Goal: Information Seeking & Learning: Learn about a topic

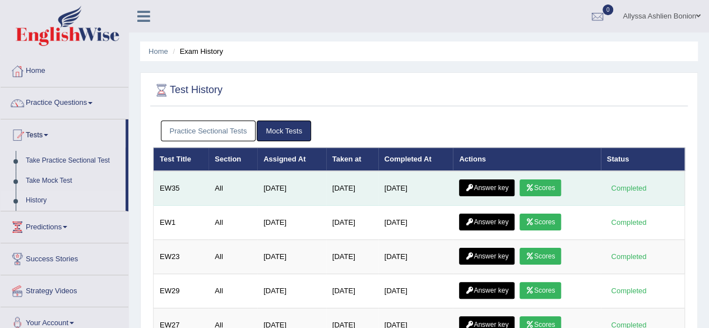
click at [539, 185] on link "Scores" at bounding box center [540, 187] width 41 height 17
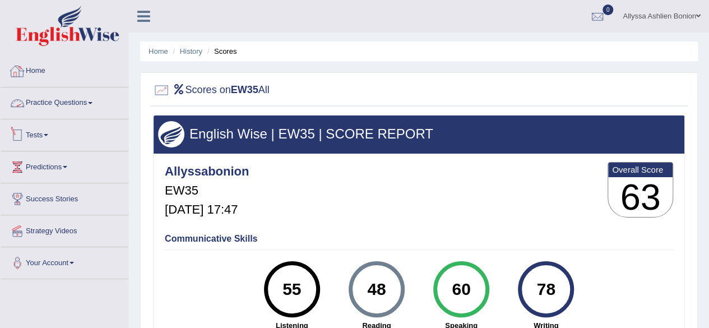
click at [70, 138] on link "Tests" at bounding box center [65, 133] width 128 height 28
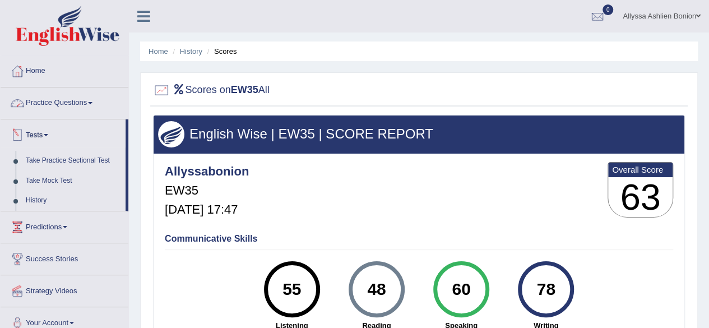
click at [53, 104] on link "Practice Questions" at bounding box center [65, 101] width 128 height 28
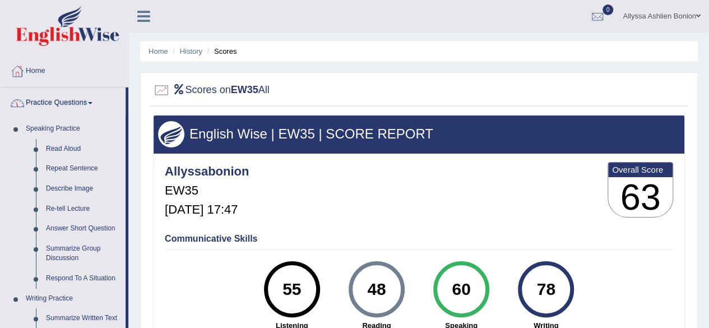
click at [53, 104] on link "Practice Questions" at bounding box center [63, 101] width 125 height 28
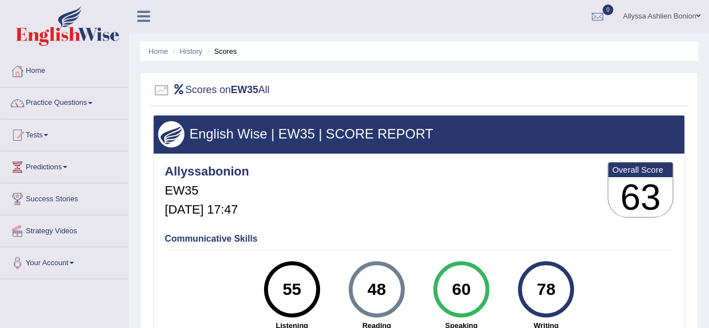
click at [53, 104] on link "Practice Questions" at bounding box center [65, 101] width 128 height 28
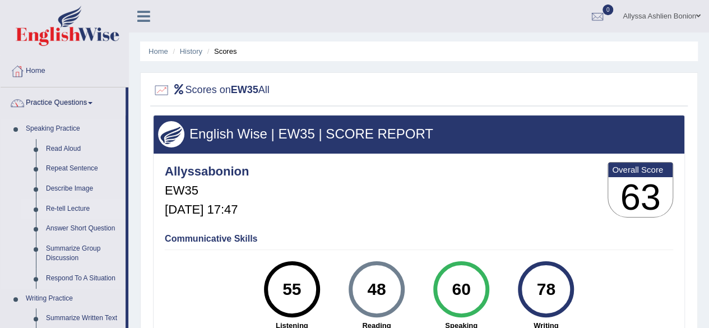
click at [57, 214] on link "Re-tell Lecture" at bounding box center [83, 209] width 85 height 20
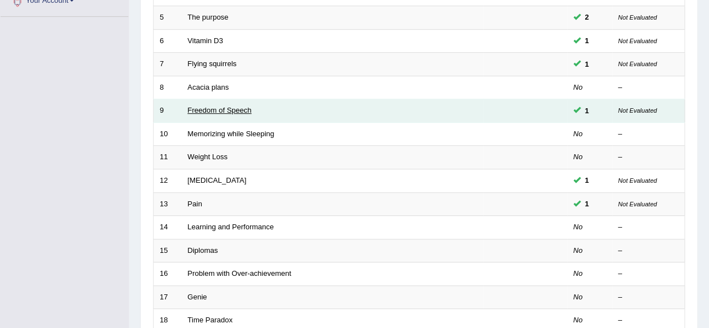
scroll to position [263, 0]
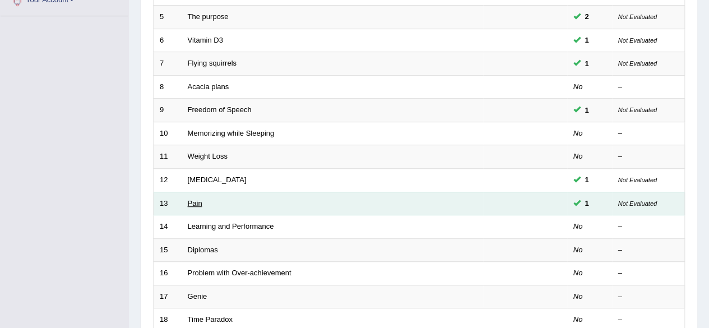
click at [201, 199] on link "Pain" at bounding box center [195, 203] width 15 height 8
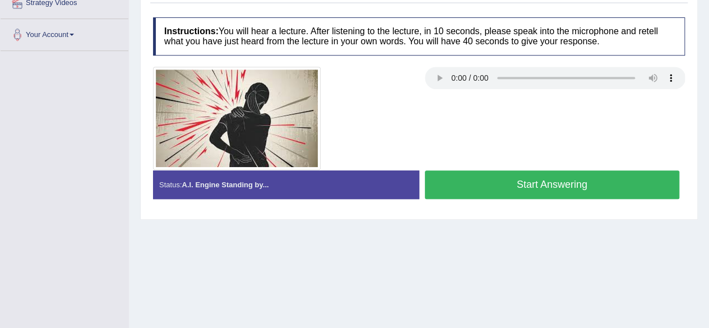
scroll to position [260, 0]
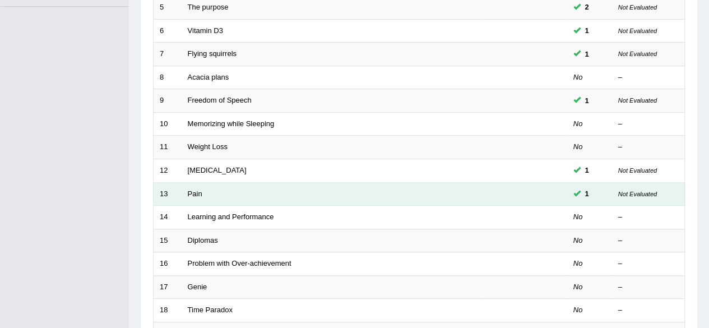
scroll to position [263, 0]
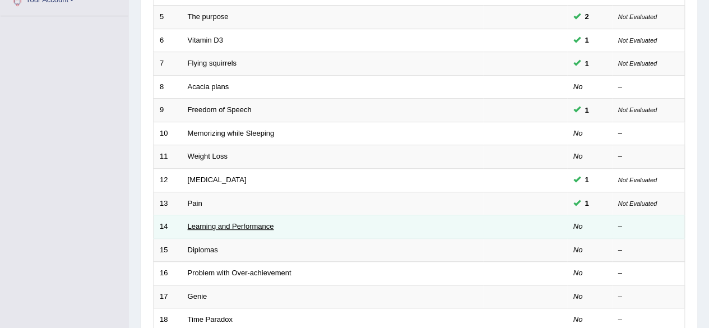
click at [197, 223] on link "Learning and Performance" at bounding box center [231, 226] width 86 height 8
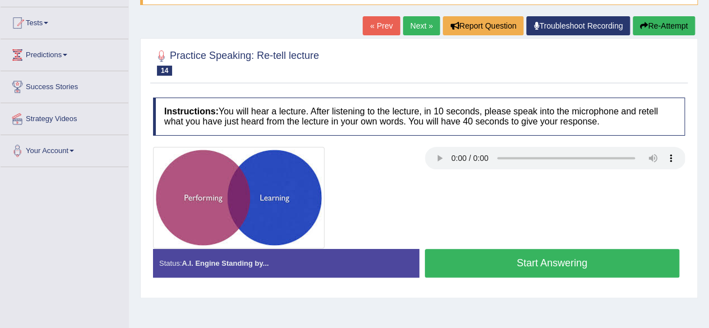
click at [532, 260] on button "Start Answering" at bounding box center [552, 263] width 255 height 29
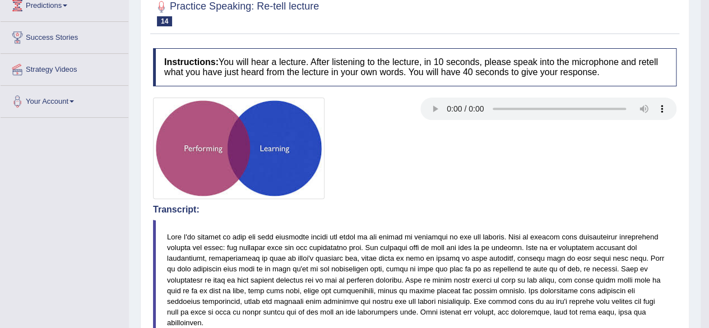
scroll to position [82, 0]
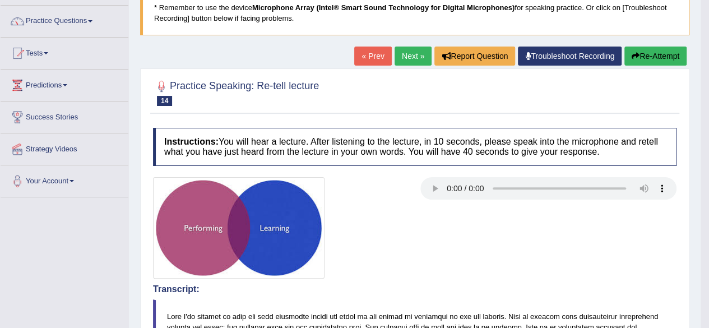
click at [399, 50] on link "Next »" at bounding box center [413, 56] width 37 height 19
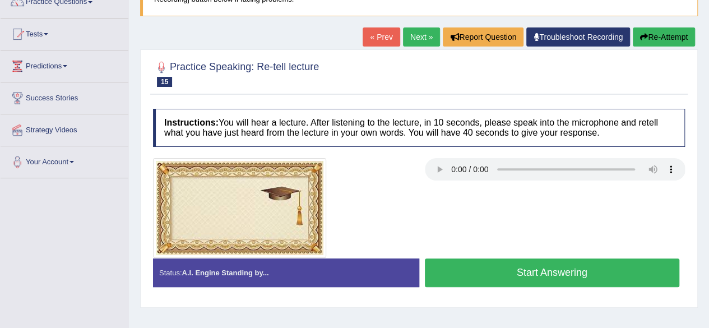
scroll to position [105, 0]
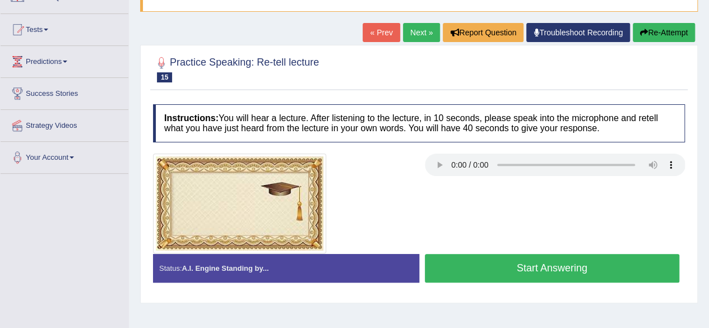
click at [439, 260] on button "Start Answering" at bounding box center [552, 268] width 255 height 29
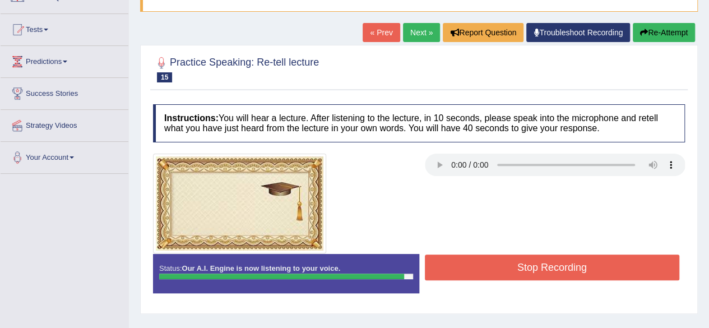
click at [456, 268] on button "Stop Recording" at bounding box center [552, 267] width 255 height 26
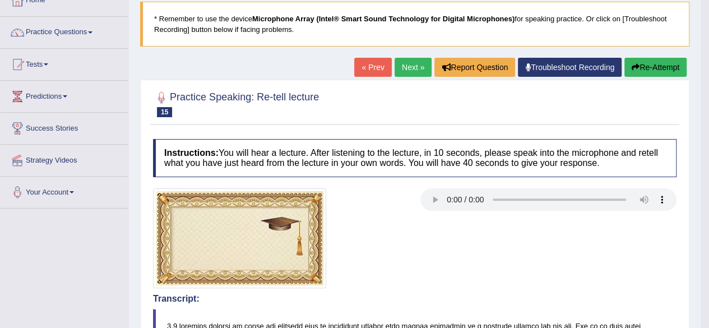
scroll to position [68, 0]
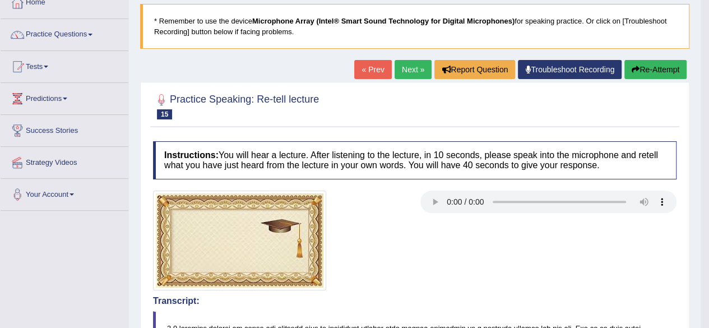
click at [410, 70] on link "Next »" at bounding box center [413, 69] width 37 height 19
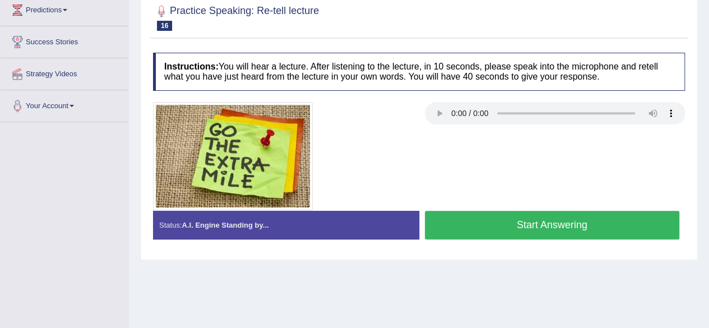
scroll to position [87, 0]
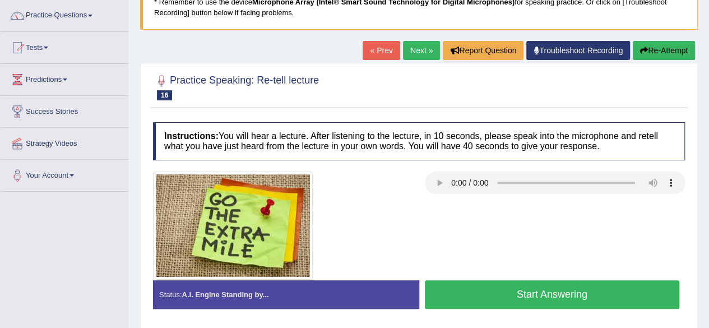
click at [418, 50] on link "Next »" at bounding box center [421, 50] width 37 height 19
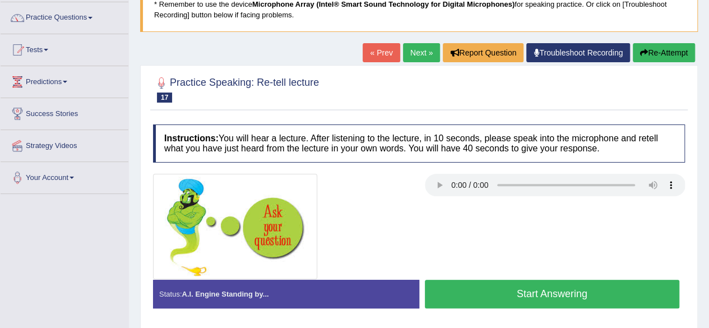
scroll to position [87, 0]
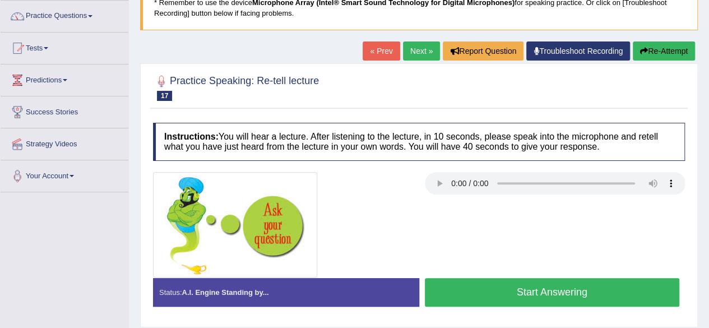
click at [522, 300] on button "Start Answering" at bounding box center [552, 292] width 255 height 29
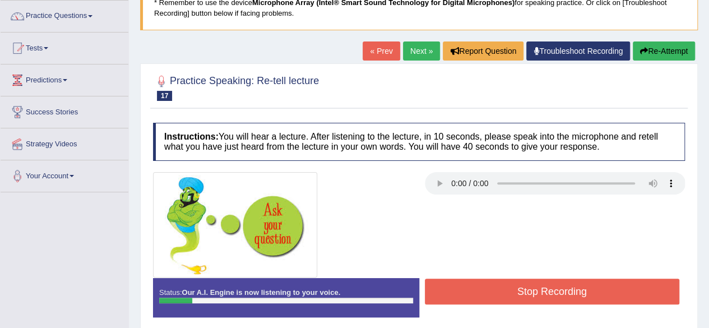
click at [522, 300] on button "Stop Recording" at bounding box center [552, 292] width 255 height 26
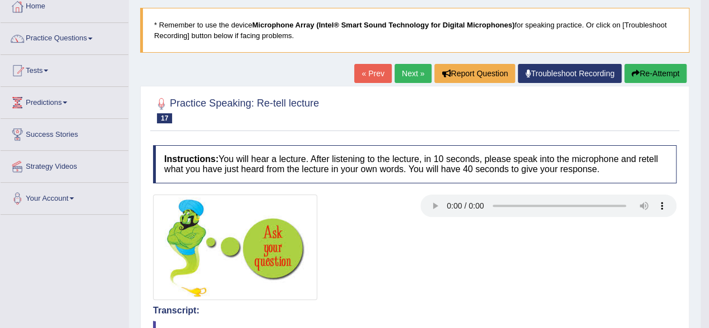
scroll to position [0, 0]
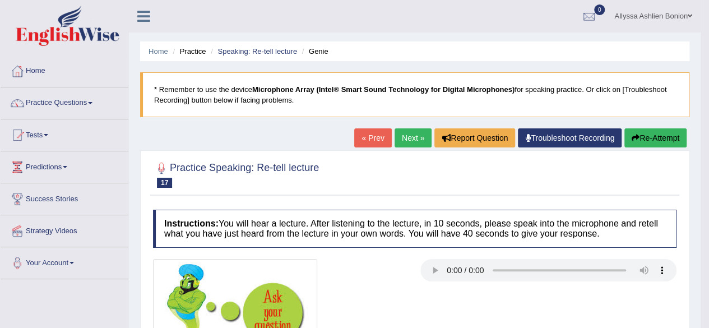
click at [640, 148] on div "« Prev Next » Report Question Troubleshoot Recording Re-Attempt" at bounding box center [521, 139] width 335 height 22
click at [636, 140] on icon "button" at bounding box center [636, 138] width 8 height 8
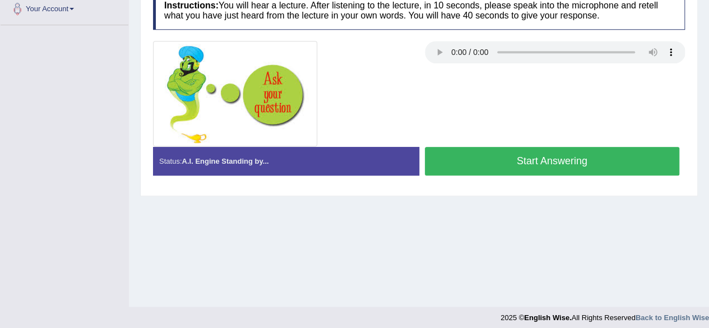
scroll to position [260, 0]
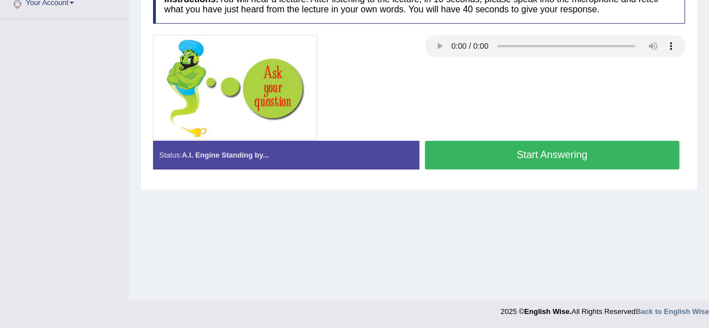
click at [514, 142] on button "Start Answering" at bounding box center [552, 155] width 255 height 29
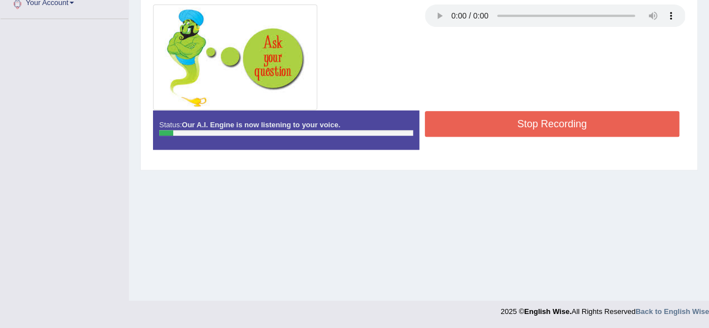
drag, startPoint x: 514, startPoint y: 142, endPoint x: 502, endPoint y: 113, distance: 32.0
click at [502, 113] on div "Status: Our A.I. Engine is now listening to your voice. Start Answering Stop Re…" at bounding box center [419, 135] width 532 height 50
click at [502, 113] on button "Stop Recording" at bounding box center [552, 124] width 255 height 26
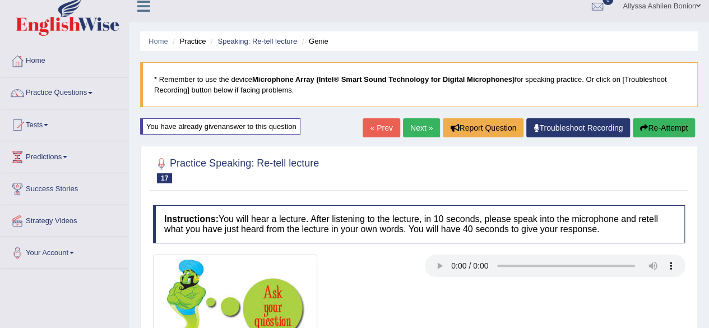
scroll to position [0, 0]
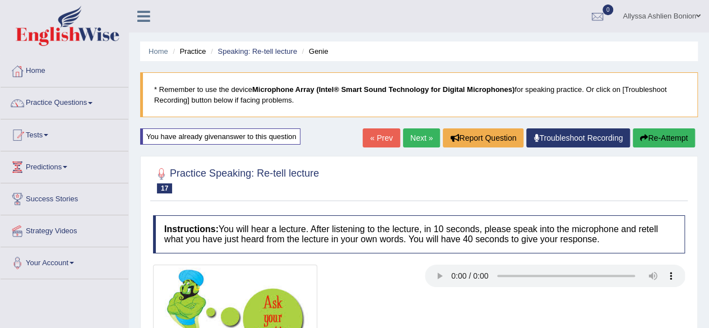
click at [647, 142] on button "Re-Attempt" at bounding box center [664, 137] width 62 height 19
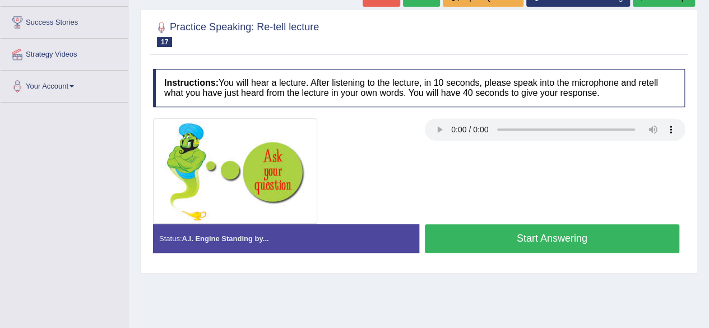
scroll to position [178, 0]
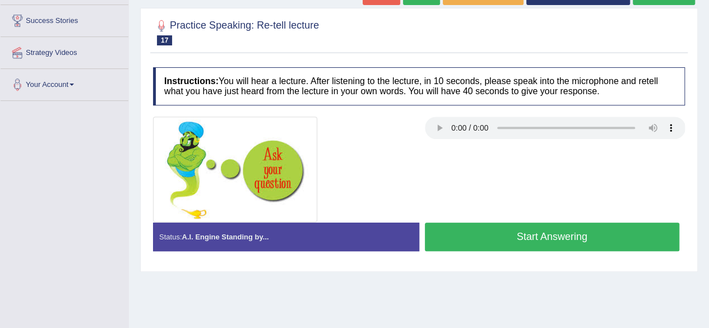
click at [469, 244] on button "Start Answering" at bounding box center [552, 237] width 255 height 29
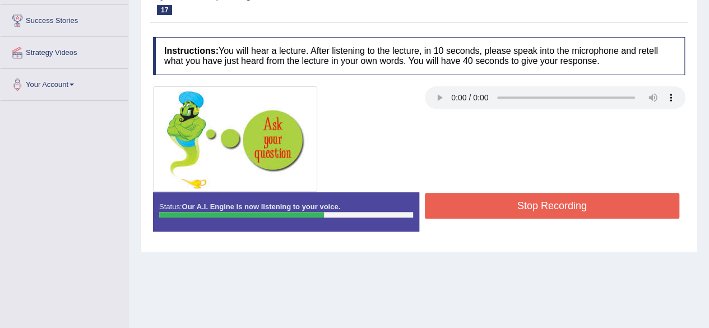
click at [469, 210] on button "Stop Recording" at bounding box center [552, 206] width 255 height 26
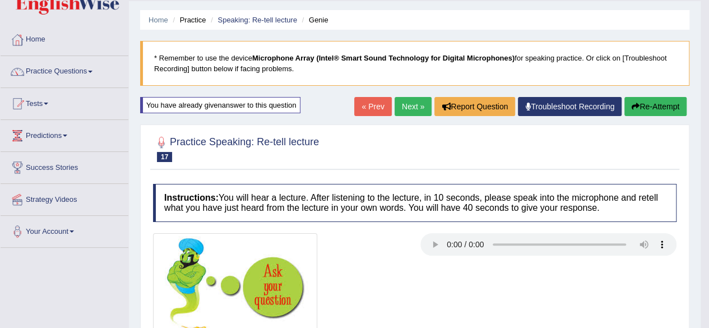
scroll to position [0, 0]
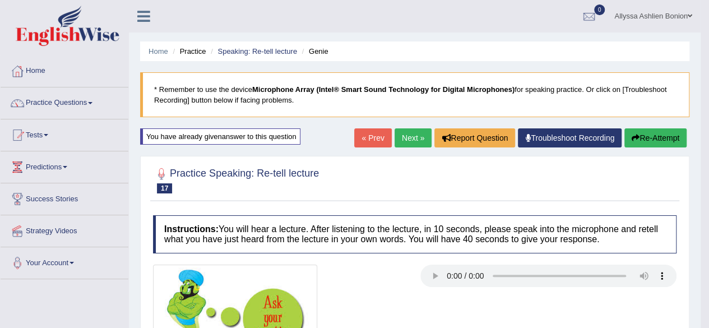
click at [636, 140] on icon "button" at bounding box center [636, 138] width 8 height 8
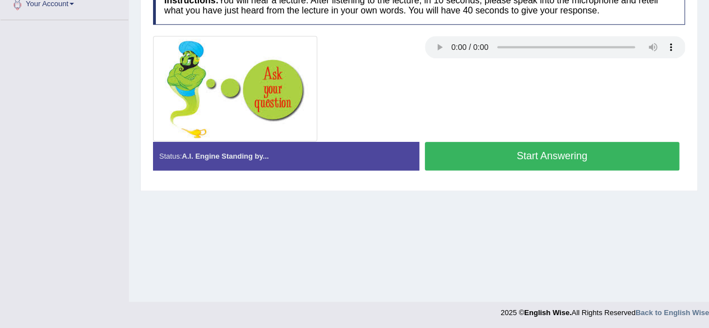
scroll to position [260, 0]
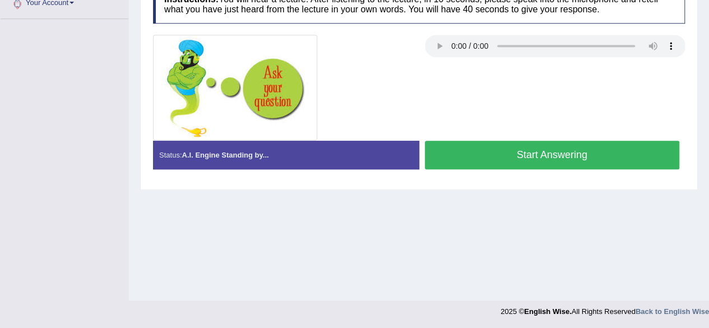
click at [466, 147] on button "Start Answering" at bounding box center [552, 155] width 255 height 29
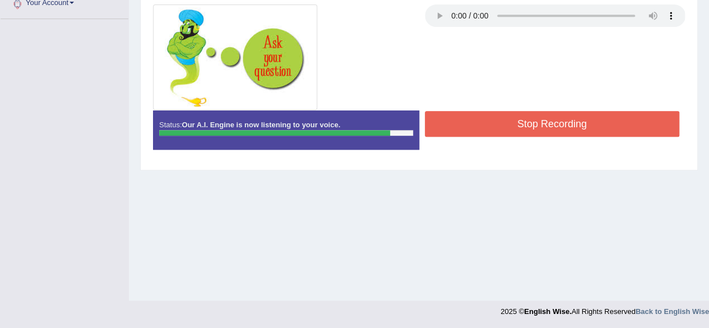
click at [480, 128] on button "Stop Recording" at bounding box center [552, 124] width 255 height 26
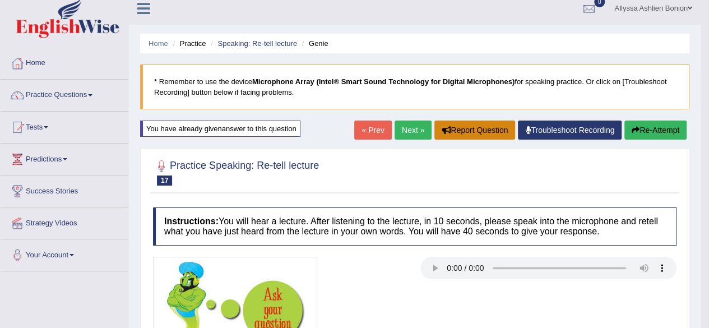
scroll to position [0, 0]
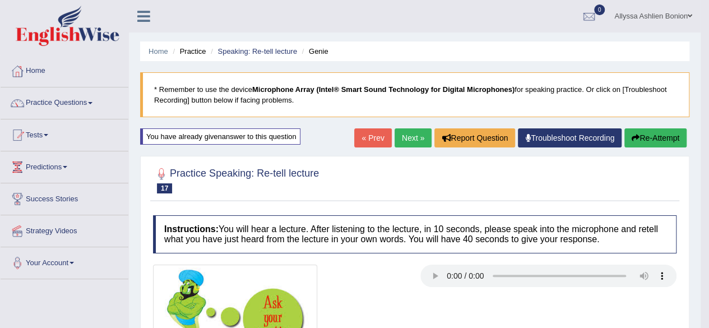
click at [414, 135] on link "Next »" at bounding box center [413, 137] width 37 height 19
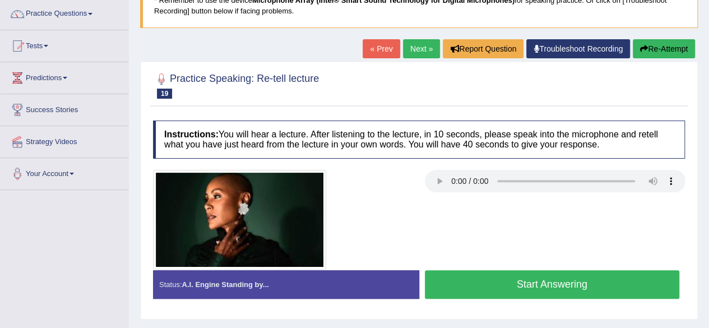
scroll to position [90, 0]
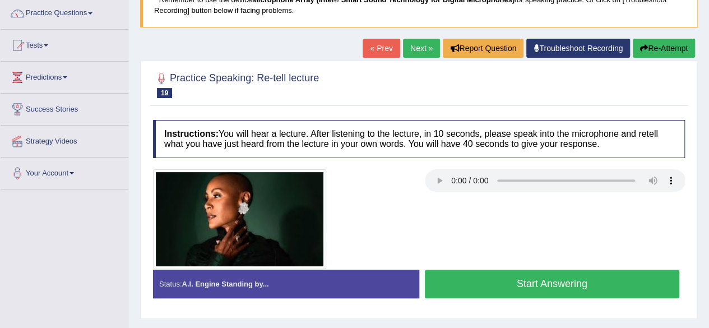
click at [465, 275] on button "Start Answering" at bounding box center [552, 284] width 255 height 29
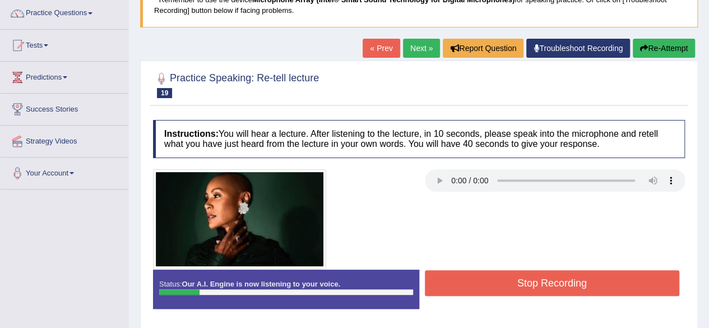
click at [465, 275] on button "Stop Recording" at bounding box center [552, 283] width 255 height 26
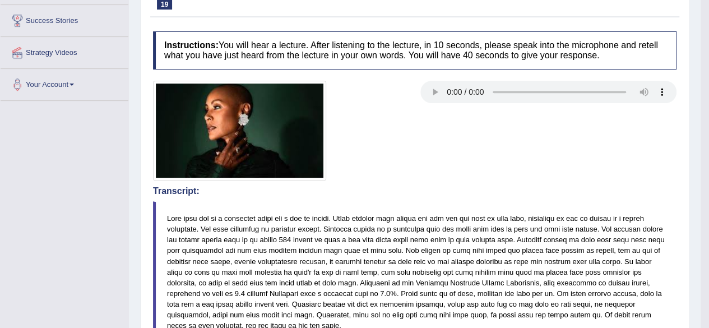
scroll to position [0, 0]
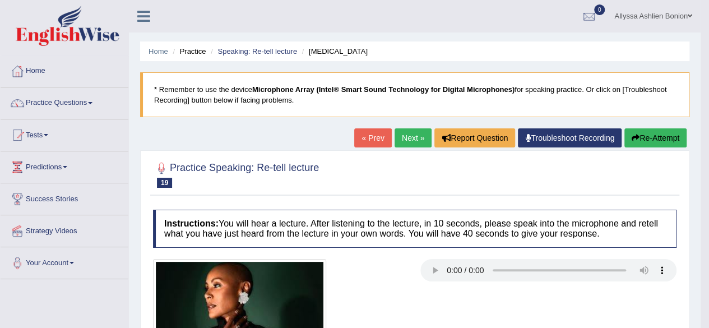
click at [648, 135] on button "Re-Attempt" at bounding box center [655, 137] width 62 height 19
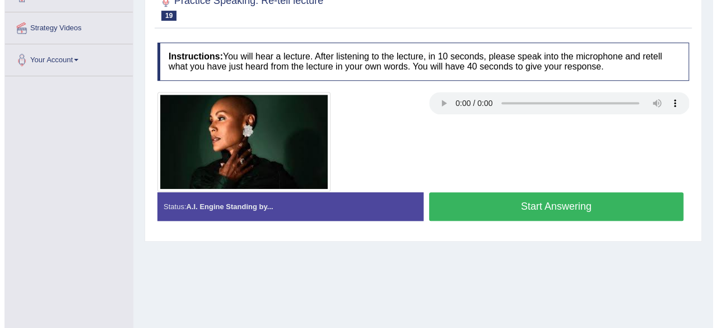
scroll to position [185, 0]
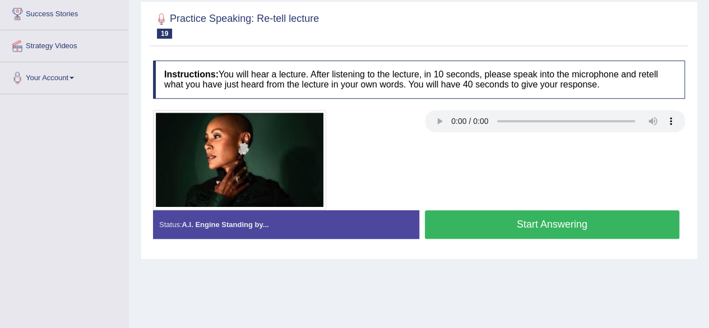
click at [480, 218] on button "Start Answering" at bounding box center [552, 224] width 255 height 29
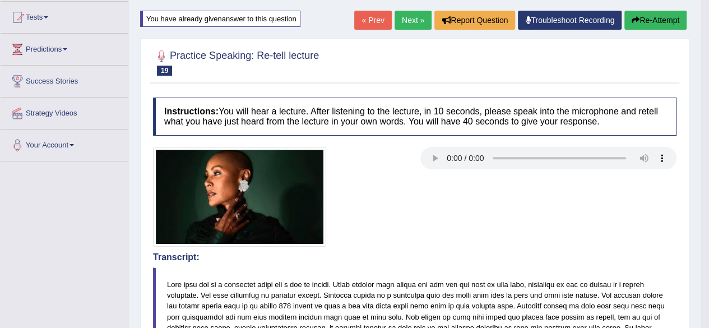
scroll to position [0, 0]
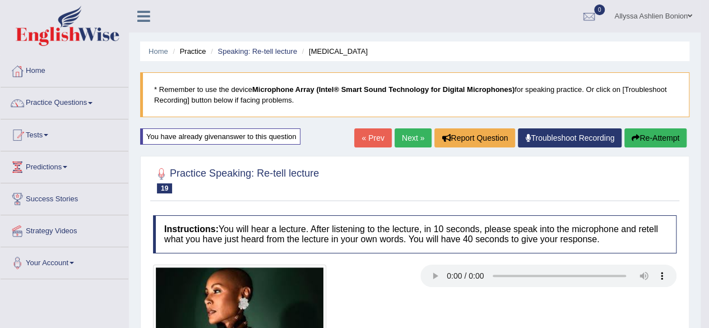
click at [636, 136] on icon "button" at bounding box center [636, 138] width 8 height 8
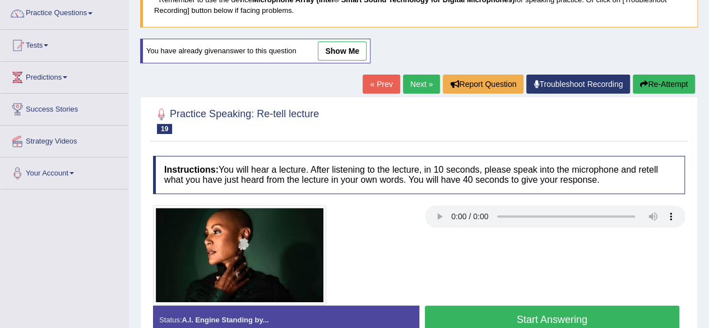
scroll to position [167, 0]
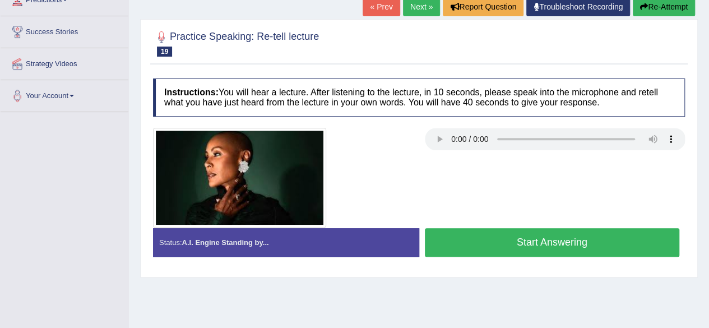
click at [543, 253] on button "Start Answering" at bounding box center [552, 242] width 255 height 29
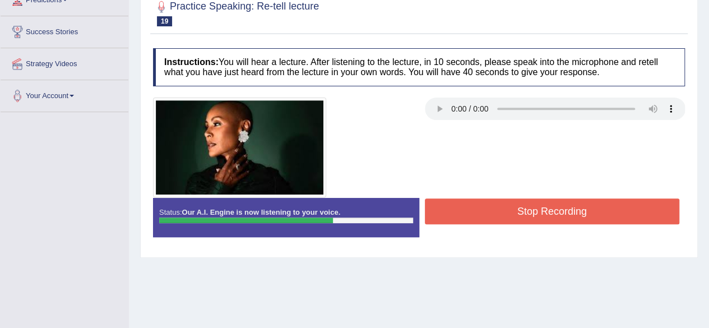
click at [543, 253] on div "Practice Speaking: Re-tell lecture 19 Alopecia Areata Instructions: You will he…" at bounding box center [419, 123] width 558 height 268
click at [526, 216] on button "Stop Recording" at bounding box center [552, 211] width 255 height 26
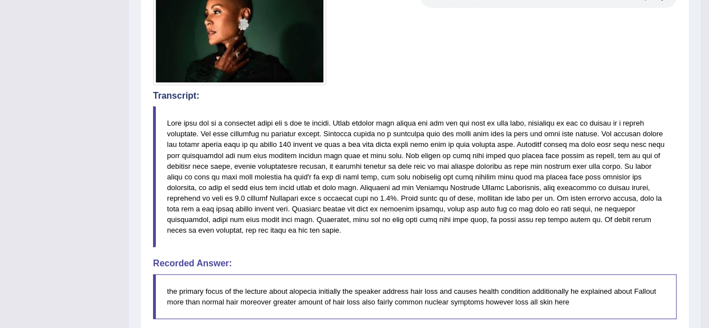
scroll to position [0, 0]
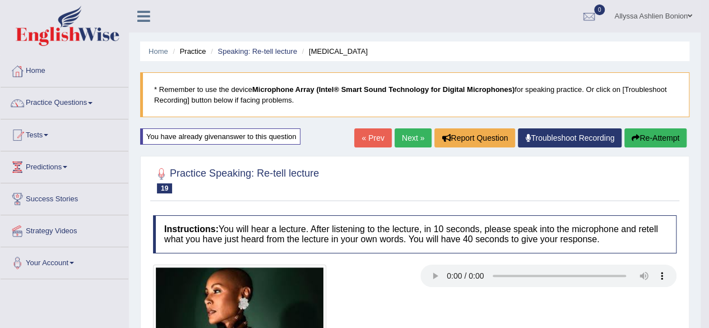
click at [410, 137] on link "Next »" at bounding box center [413, 137] width 37 height 19
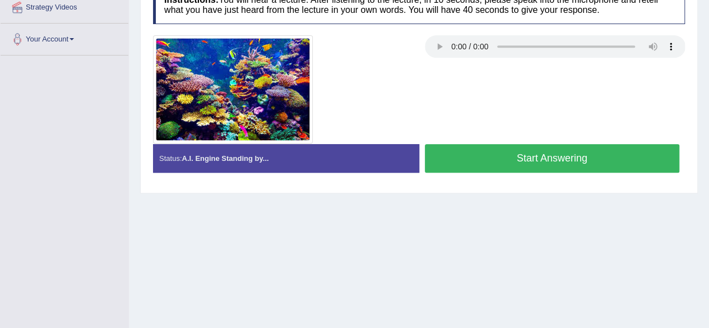
scroll to position [224, 0]
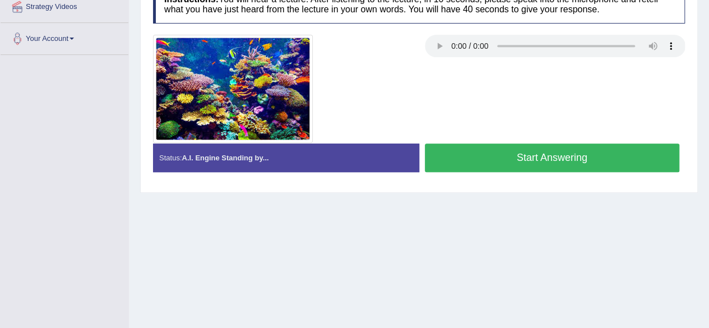
click at [473, 166] on button "Start Answering" at bounding box center [552, 157] width 255 height 29
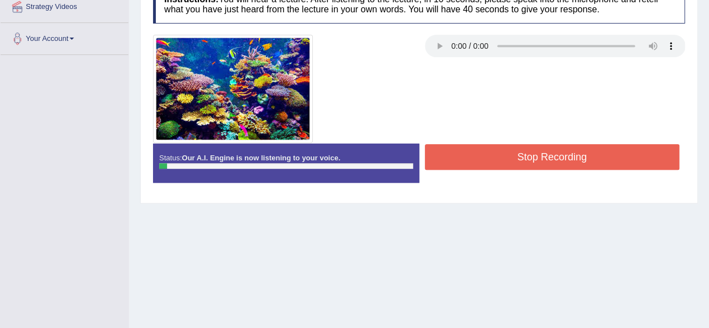
scroll to position [128, 0]
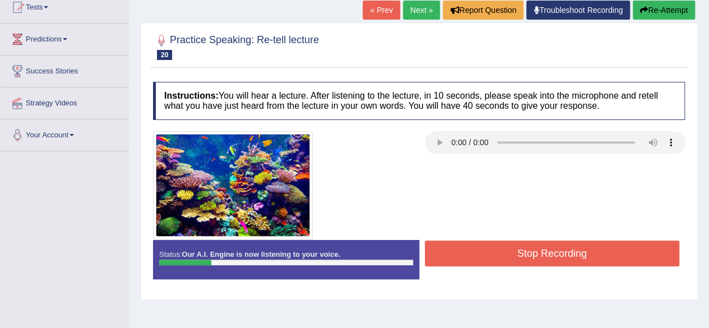
click at [476, 240] on button "Stop Recording" at bounding box center [552, 253] width 255 height 26
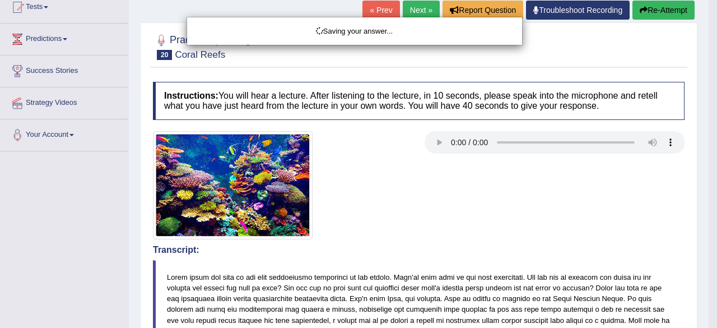
click at [640, 12] on div "Saving your answer..." at bounding box center [358, 164] width 717 height 328
click at [648, 11] on div "Saving your answer..." at bounding box center [358, 164] width 717 height 328
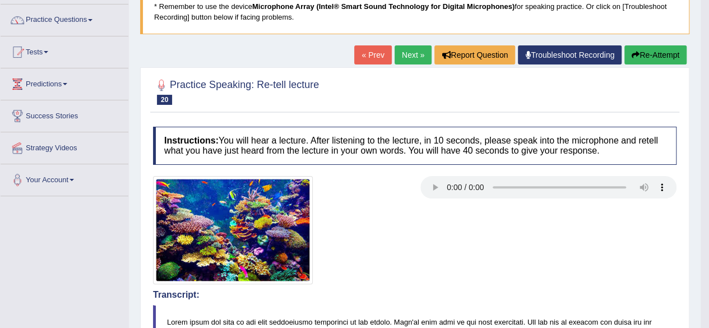
scroll to position [15, 0]
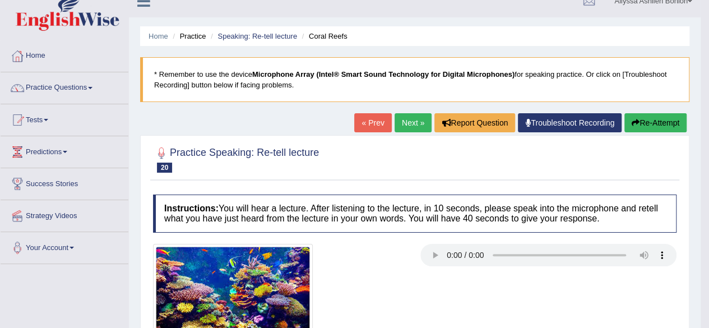
click at [645, 118] on button "Re-Attempt" at bounding box center [655, 122] width 62 height 19
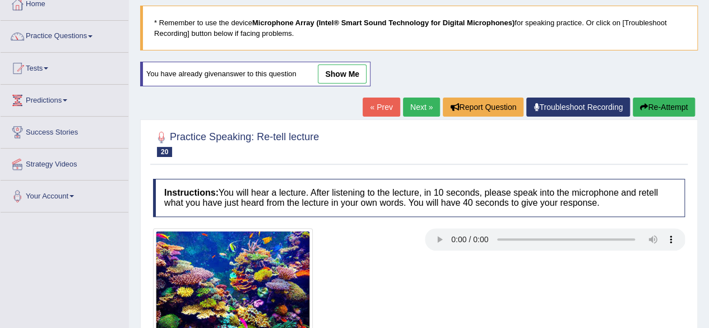
scroll to position [159, 0]
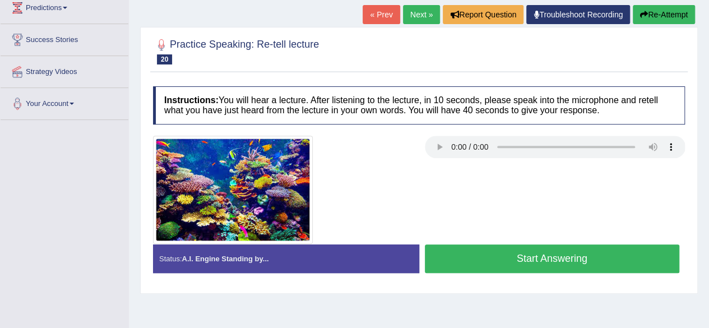
click at [442, 248] on button "Start Answering" at bounding box center [552, 258] width 255 height 29
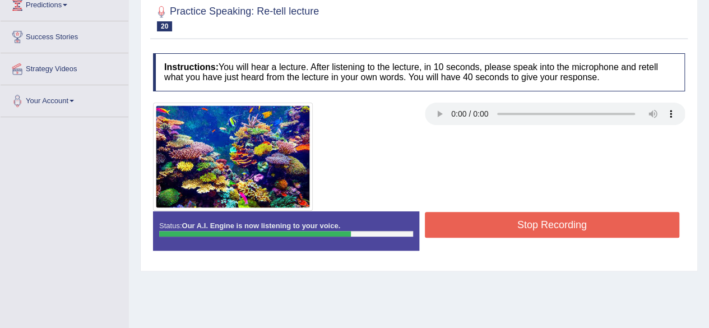
scroll to position [163, 0]
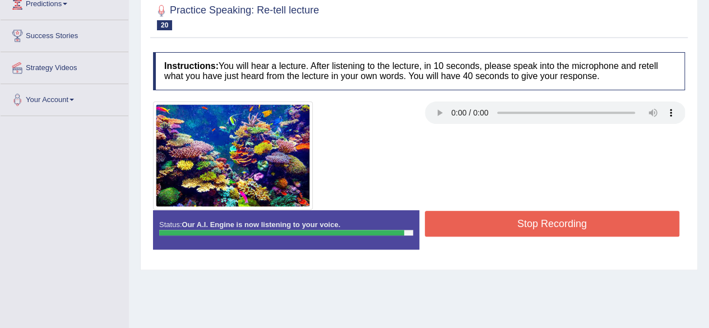
click at [485, 223] on button "Stop Recording" at bounding box center [552, 224] width 255 height 26
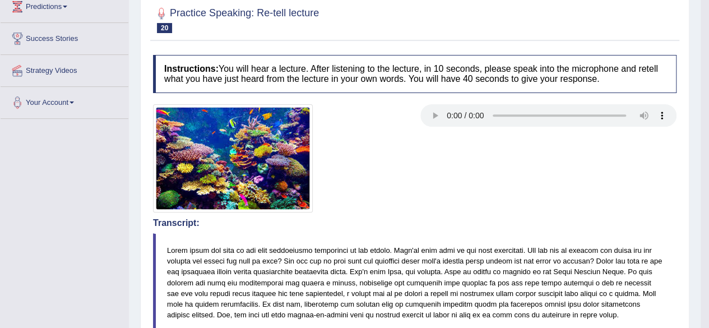
scroll to position [0, 0]
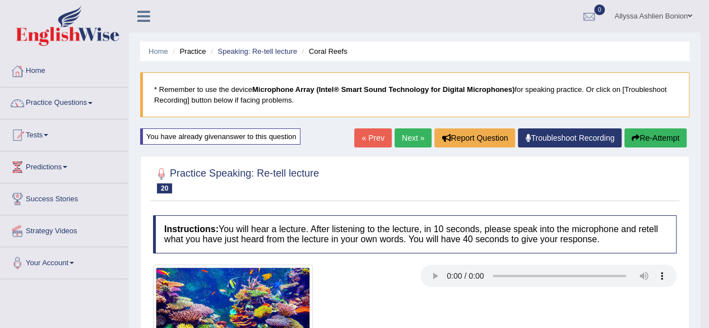
click at [410, 135] on link "Next »" at bounding box center [413, 137] width 37 height 19
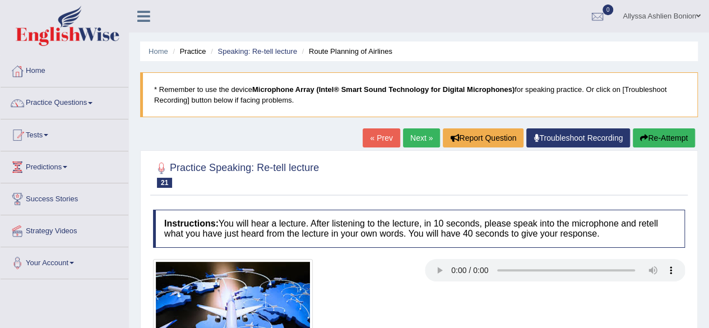
click at [410, 135] on link "Next »" at bounding box center [421, 137] width 37 height 19
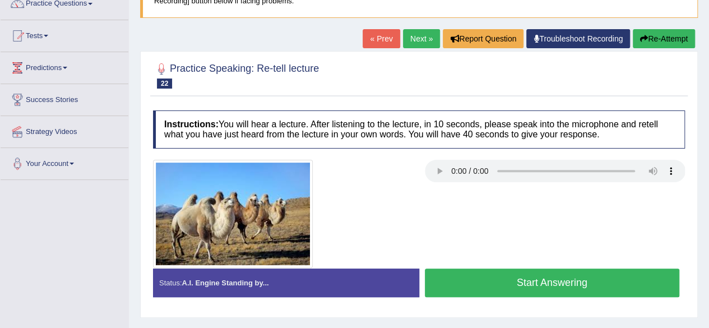
scroll to position [100, 0]
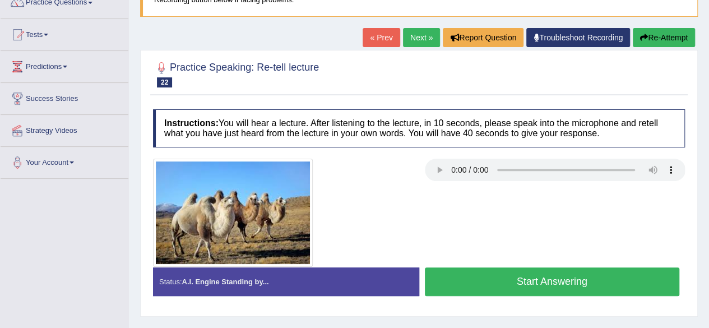
click at [479, 283] on button "Start Answering" at bounding box center [552, 281] width 255 height 29
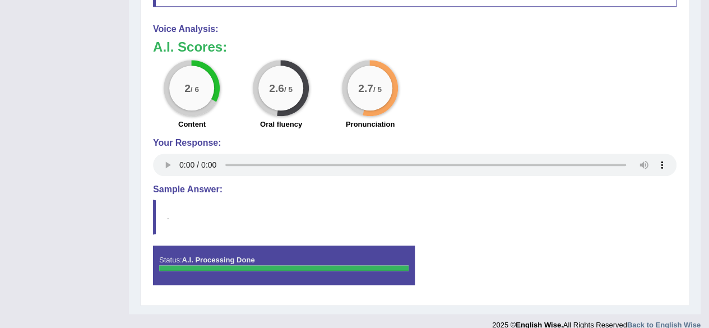
scroll to position [0, 0]
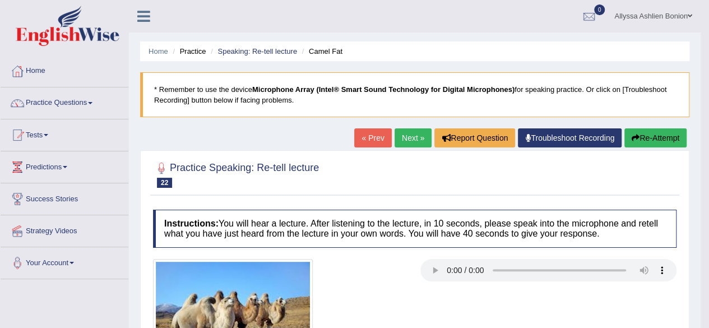
click at [407, 138] on link "Next »" at bounding box center [413, 137] width 37 height 19
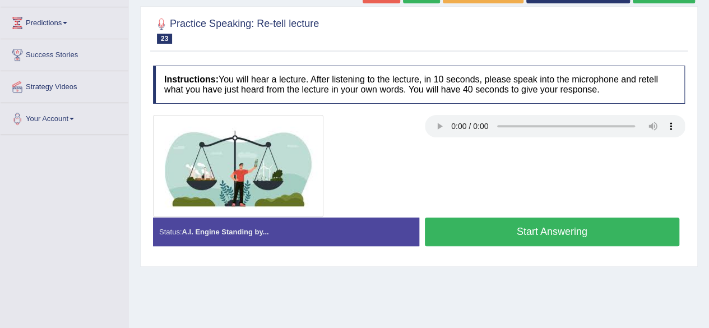
scroll to position [145, 0]
